Goal: Task Accomplishment & Management: Manage account settings

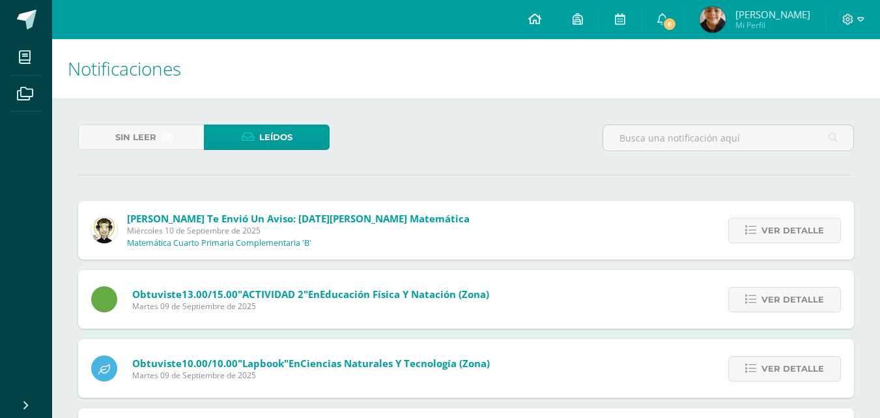
click at [542, 19] on icon at bounding box center [534, 19] width 13 height 12
click at [859, 27] on div at bounding box center [853, 19] width 53 height 39
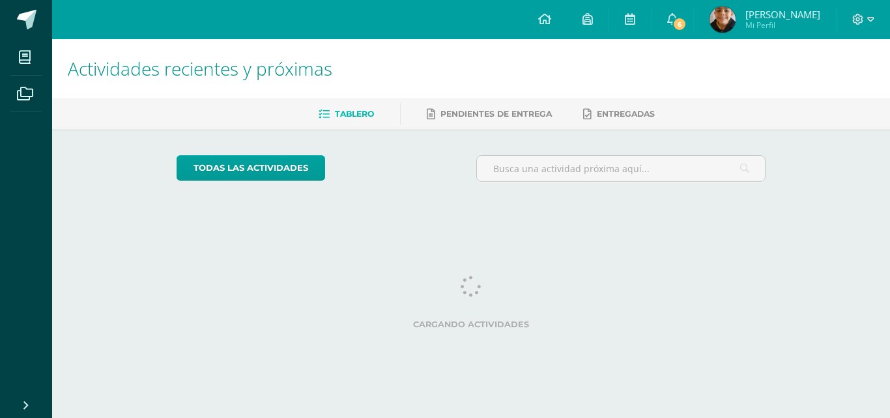
click at [852, 26] on div at bounding box center [863, 19] width 53 height 39
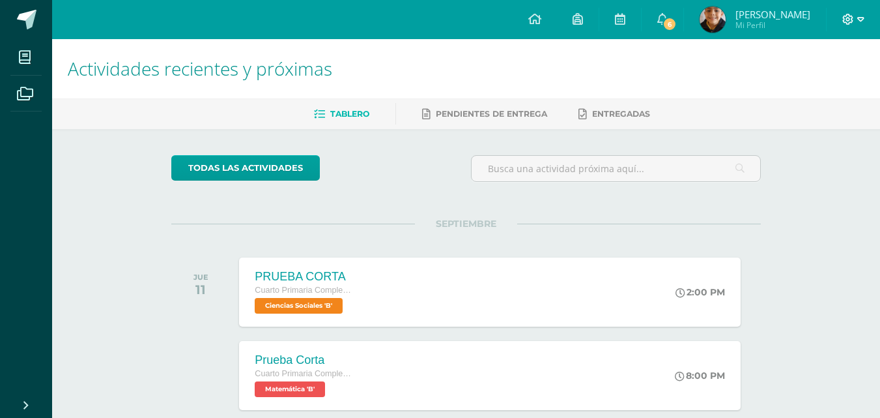
click at [860, 19] on icon at bounding box center [861, 20] width 7 height 12
click at [801, 89] on span "Cerrar sesión" at bounding box center [819, 89] width 59 height 12
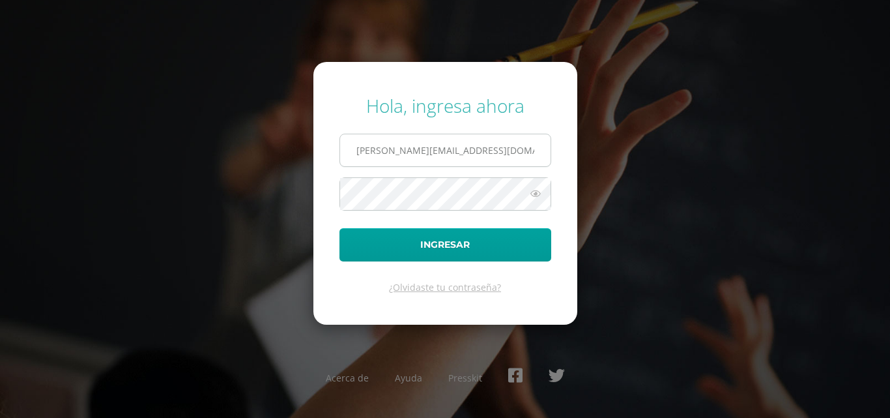
click at [513, 152] on input "j.alvarado.padb@gmail.com" at bounding box center [445, 150] width 210 height 32
type input "j.alvarado.4bdb@gmail.com"
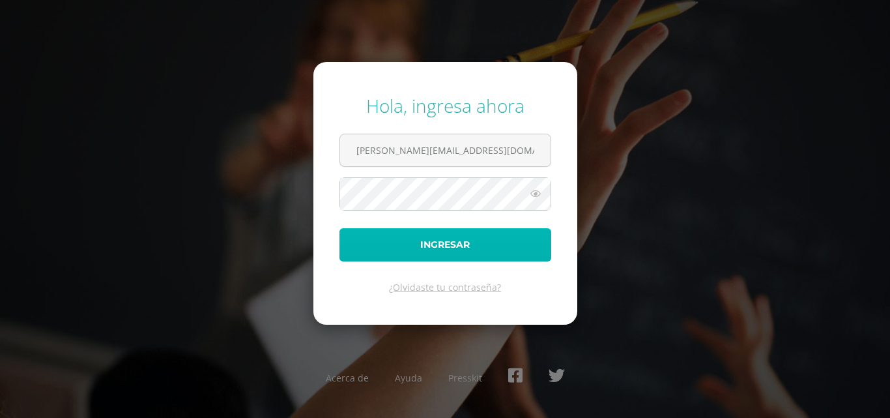
click at [420, 248] on button "Ingresar" at bounding box center [446, 244] width 212 height 33
